Goal: Transaction & Acquisition: Purchase product/service

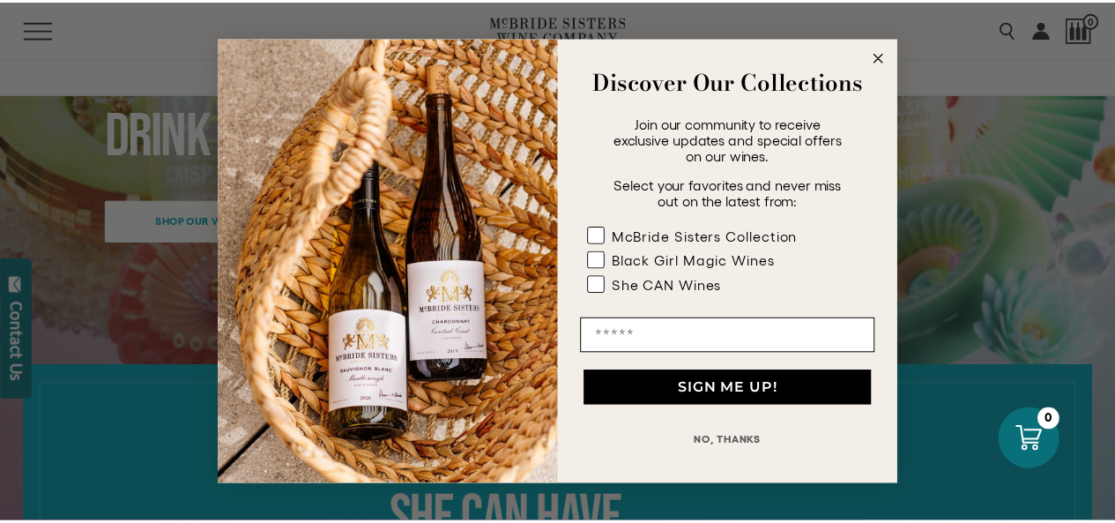
scroll to position [441, 0]
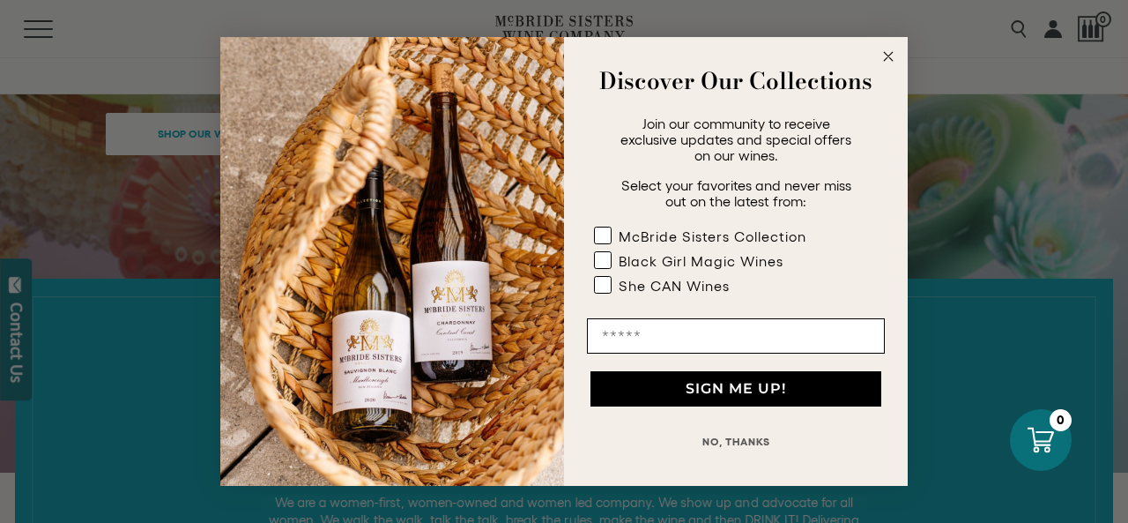
click at [883, 61] on circle "Close dialog" at bounding box center [889, 57] width 20 height 20
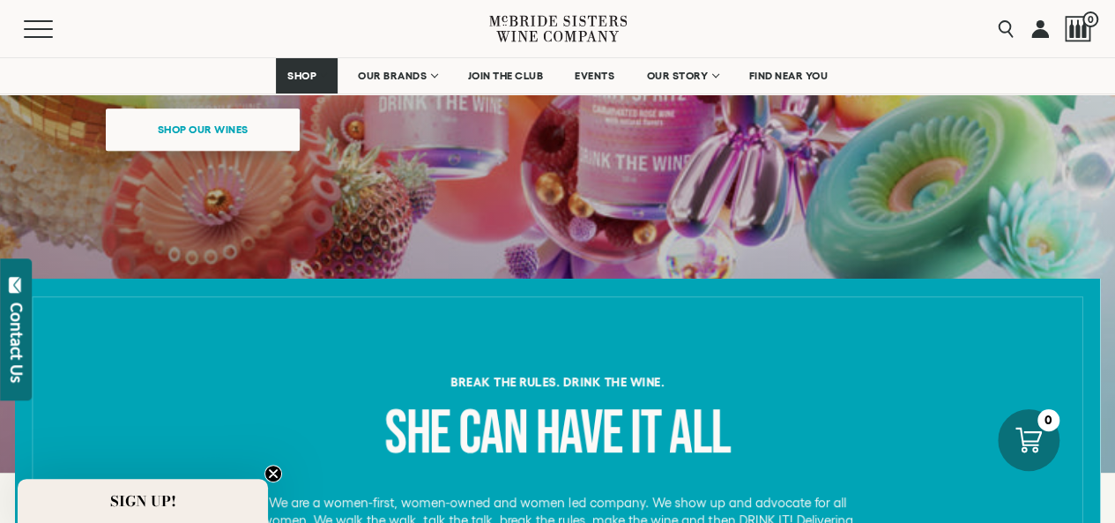
click at [222, 136] on span "Shop our wines" at bounding box center [203, 129] width 153 height 34
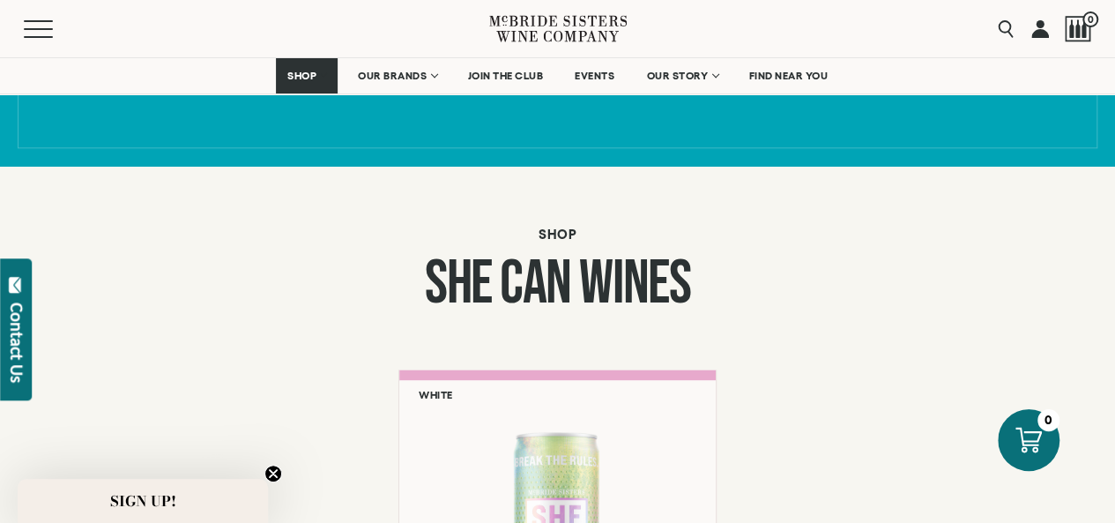
scroll to position [1195, 0]
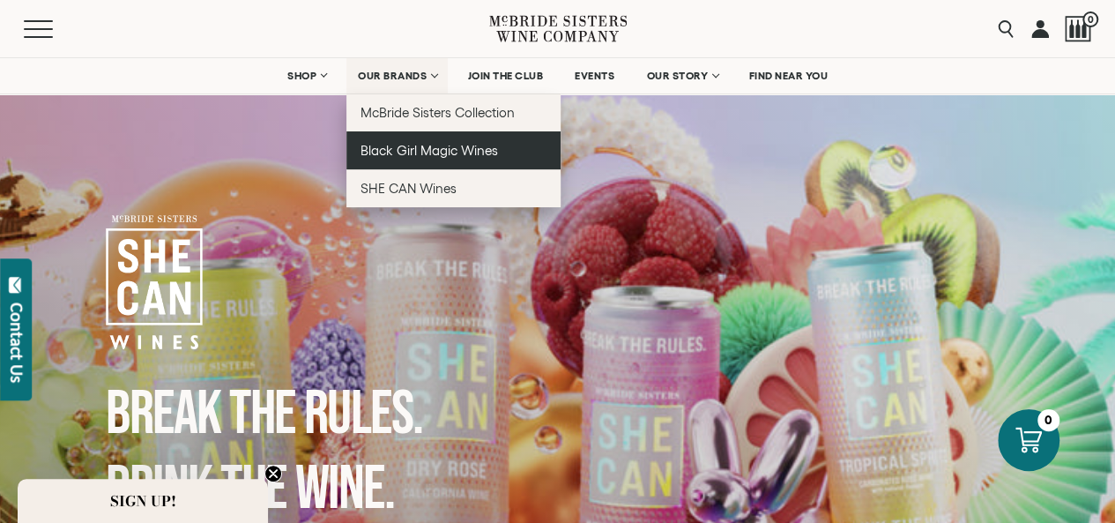
click at [449, 160] on link "Black Girl Magic Wines" at bounding box center [453, 150] width 214 height 38
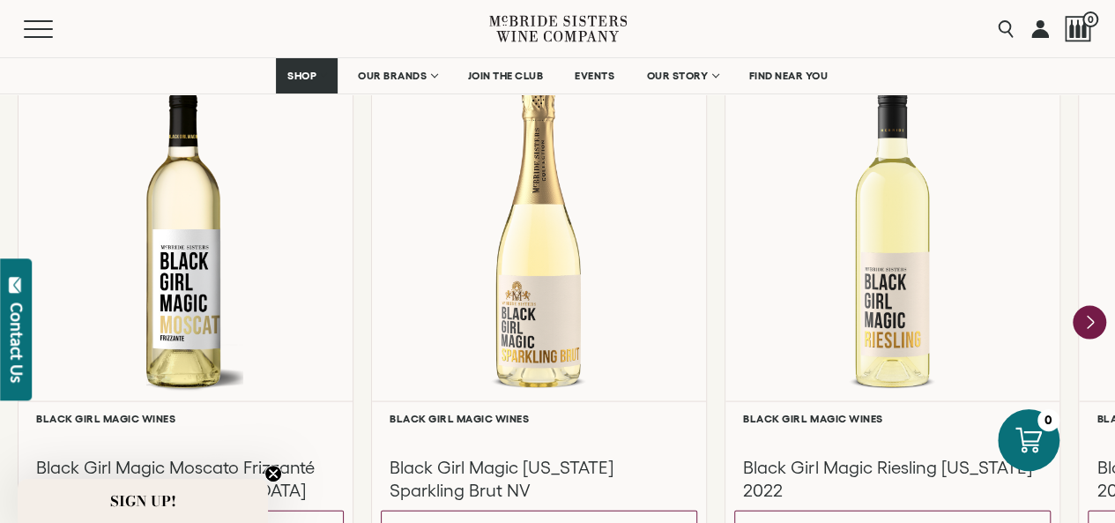
scroll to position [1587, 0]
click at [1077, 318] on icon "Next" at bounding box center [1089, 320] width 37 height 37
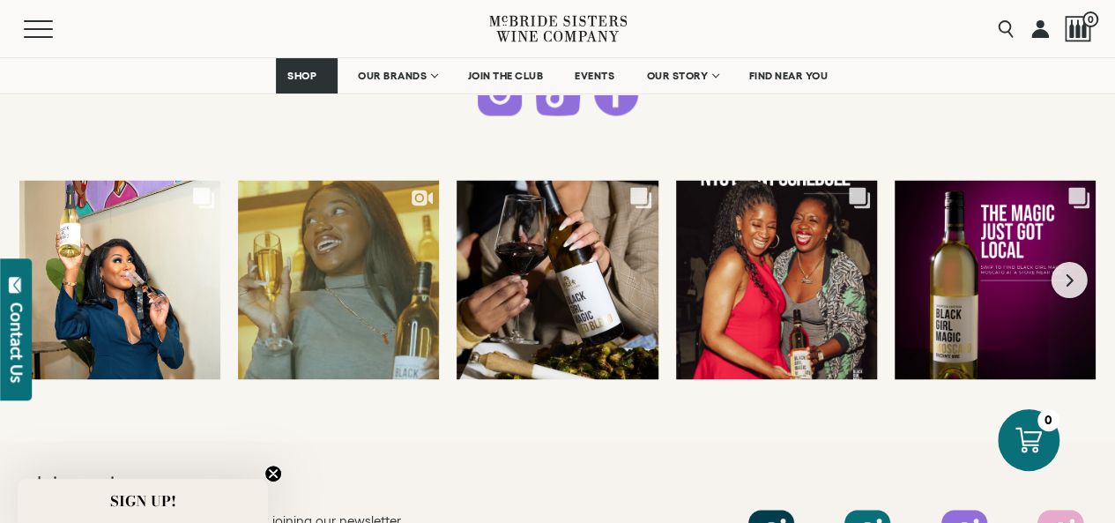
scroll to position [4584, 0]
